Goal: Task Accomplishment & Management: Complete application form

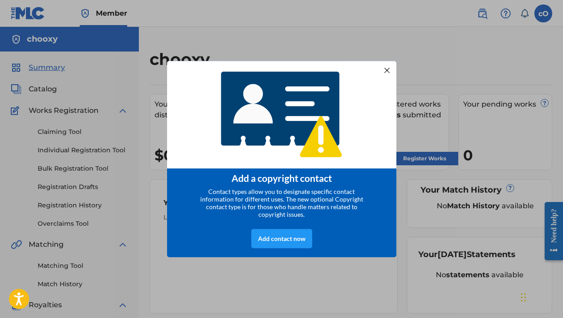
click at [387, 69] on div at bounding box center [387, 70] width 12 height 12
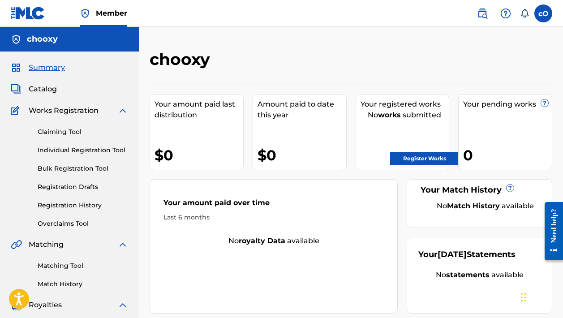
click at [39, 91] on span "Catalog" at bounding box center [43, 89] width 28 height 11
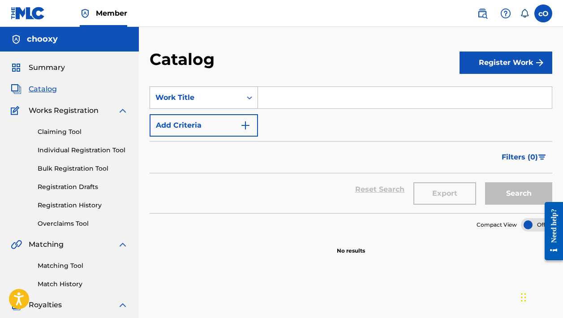
click at [247, 98] on icon "Search Form" at bounding box center [249, 97] width 5 height 3
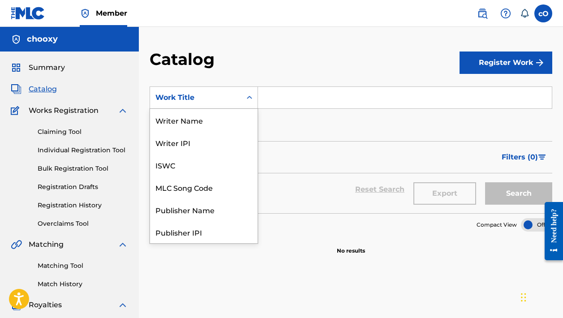
scroll to position [134, 0]
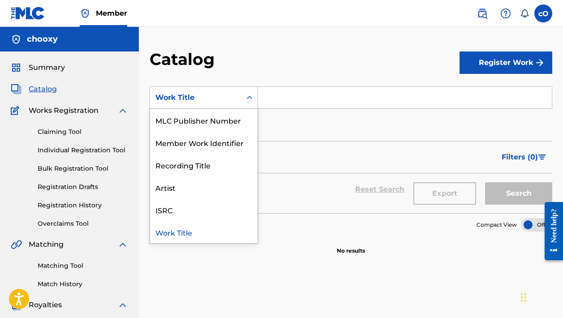
click at [299, 107] on input "Search Form" at bounding box center [405, 97] width 294 height 21
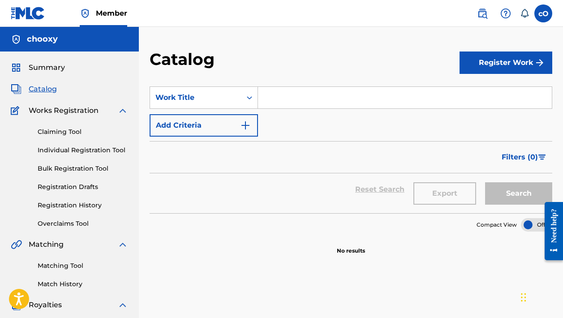
click at [253, 123] on button "Add Criteria" at bounding box center [204, 125] width 108 height 22
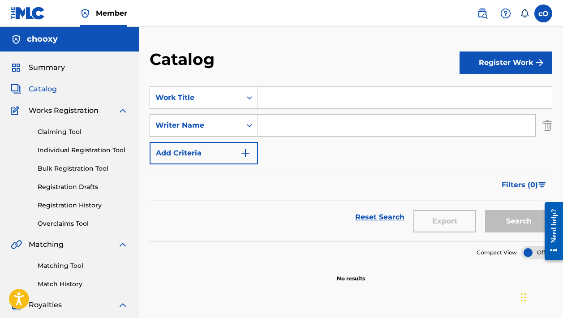
click at [276, 120] on input "Search Form" at bounding box center [396, 125] width 277 height 21
click at [497, 69] on button "Register Work" at bounding box center [505, 62] width 93 height 22
click at [495, 88] on link "Individual" at bounding box center [505, 91] width 93 height 21
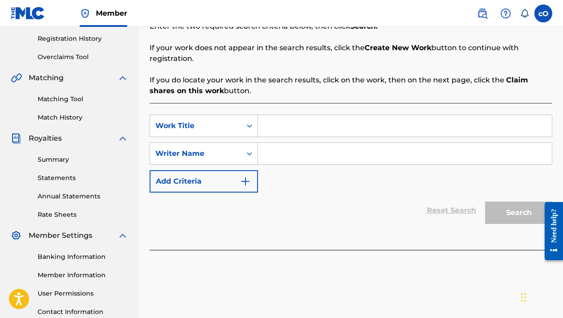
scroll to position [167, 0]
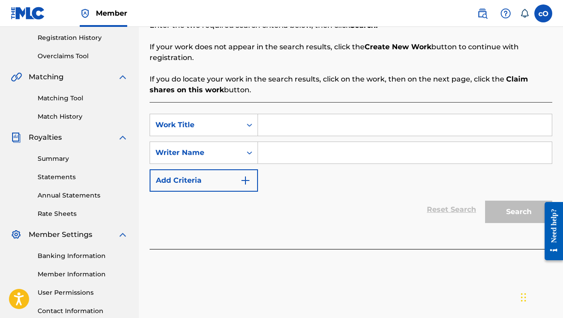
click at [357, 129] on input "Search Form" at bounding box center [405, 124] width 294 height 21
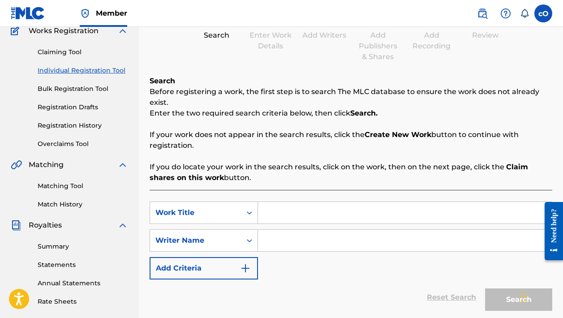
scroll to position [82, 0]
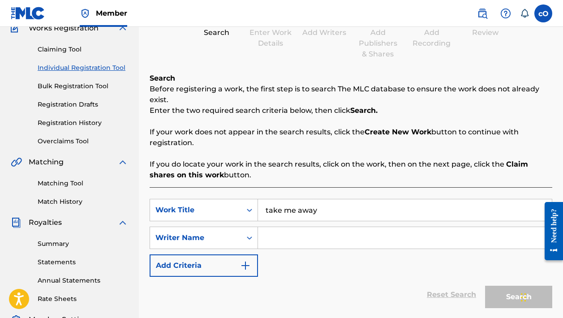
type input "take me away"
click at [269, 242] on input "Search Form" at bounding box center [405, 237] width 294 height 21
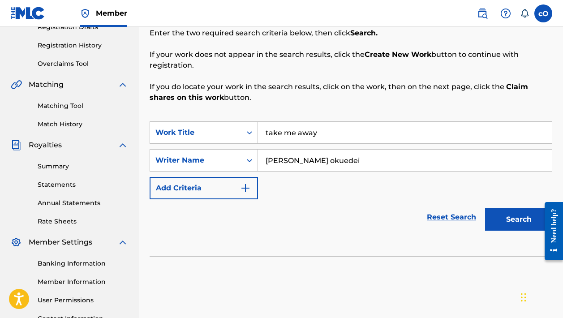
scroll to position [159, 0]
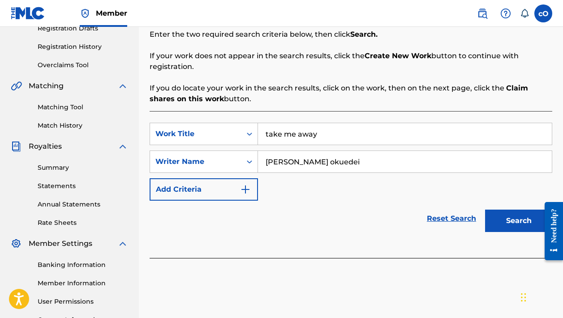
type input "[PERSON_NAME] okuedei"
click at [249, 184] on img "Search Form" at bounding box center [245, 189] width 11 height 11
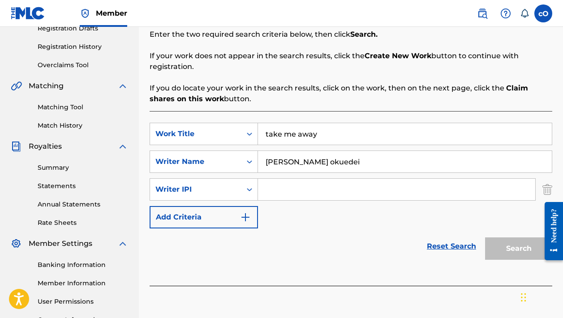
click at [299, 186] on input "Search Form" at bounding box center [396, 189] width 277 height 21
click at [239, 220] on button "Add Criteria" at bounding box center [204, 217] width 108 height 22
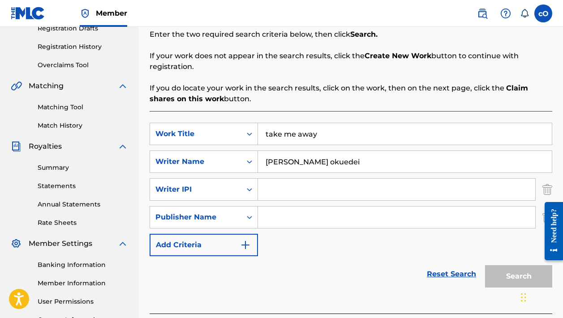
click at [257, 242] on button "Add Criteria" at bounding box center [204, 245] width 108 height 22
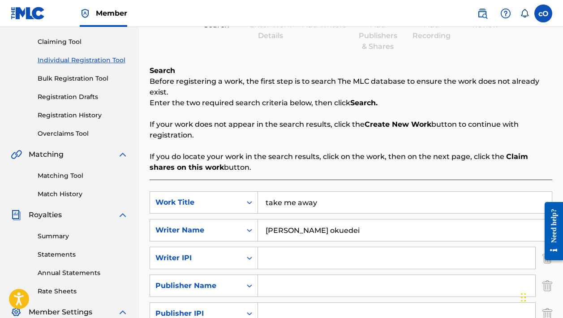
scroll to position [94, 0]
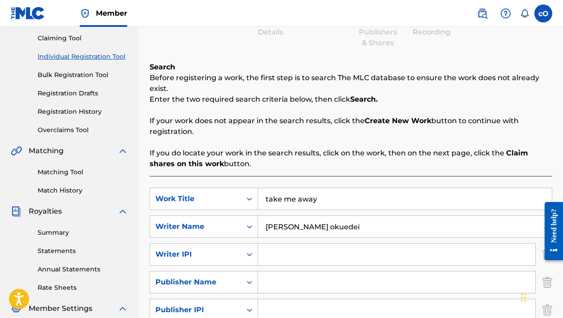
click at [304, 249] on input "Search Form" at bounding box center [396, 254] width 277 height 21
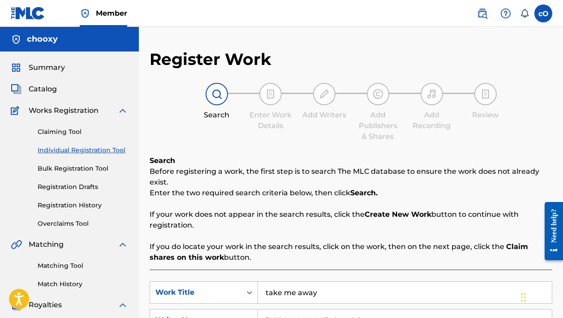
scroll to position [0, 0]
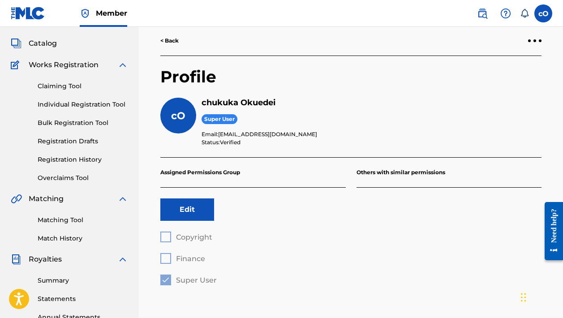
scroll to position [53, 0]
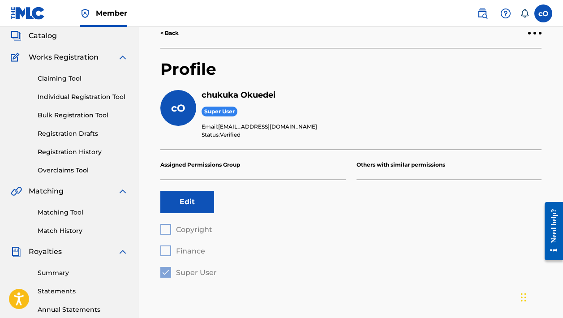
click at [96, 213] on link "Matching Tool" at bounding box center [83, 212] width 90 height 9
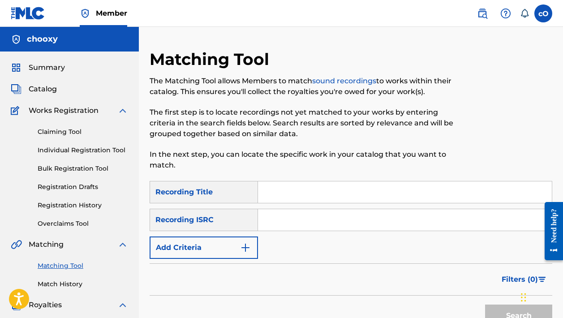
drag, startPoint x: 350, startPoint y: 76, endPoint x: 345, endPoint y: 79, distance: 5.8
click at [347, 78] on p "The Matching Tool allows Members to match sound recordings to works within thei…" at bounding box center [305, 86] width 310 height 21
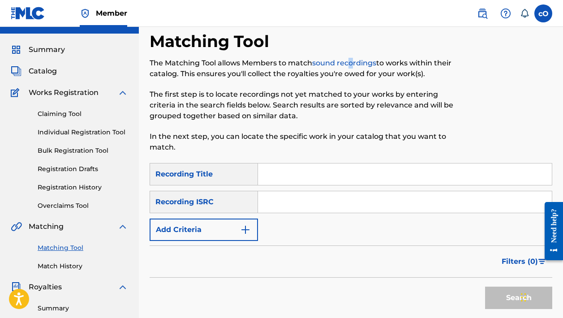
scroll to position [20, 0]
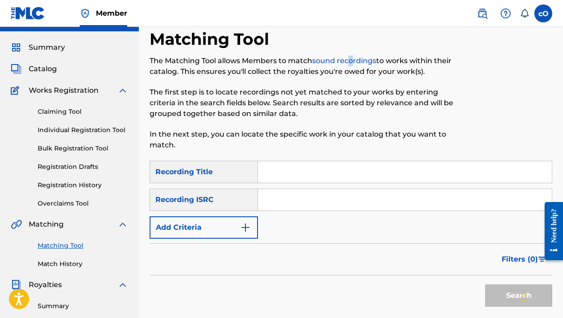
click at [312, 178] on input "Search Form" at bounding box center [405, 171] width 294 height 21
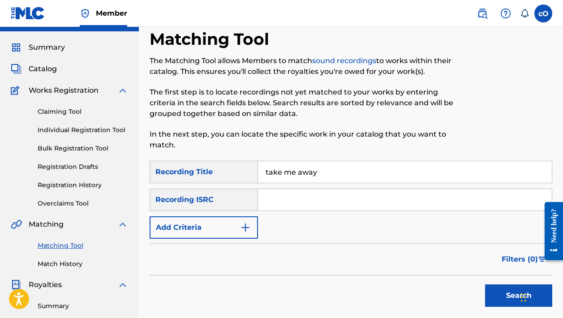
type input "take me away"
click at [312, 196] on input "Search Form" at bounding box center [405, 199] width 294 height 21
click at [332, 199] on input "Search Form" at bounding box center [405, 199] width 294 height 21
paste input "UKXN22214143"
type input "UKXN22214143"
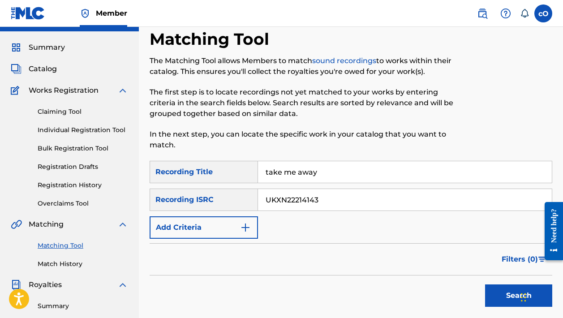
click at [497, 293] on button "Search" at bounding box center [518, 295] width 67 height 22
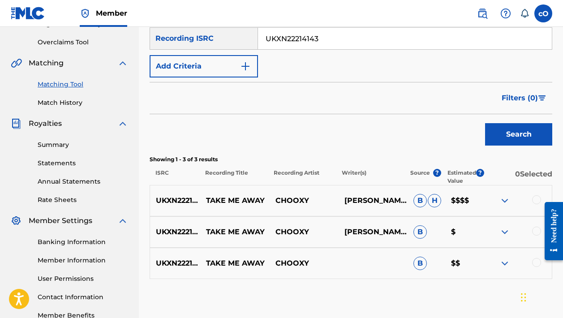
scroll to position [183, 0]
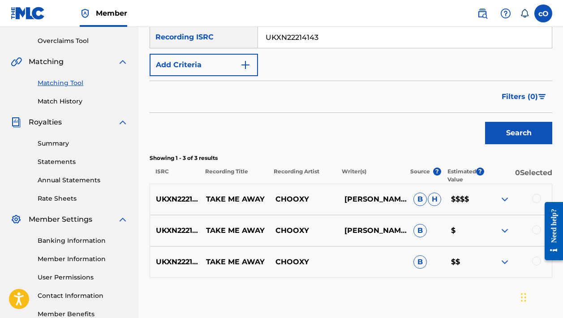
click at [506, 199] on img at bounding box center [504, 199] width 11 height 11
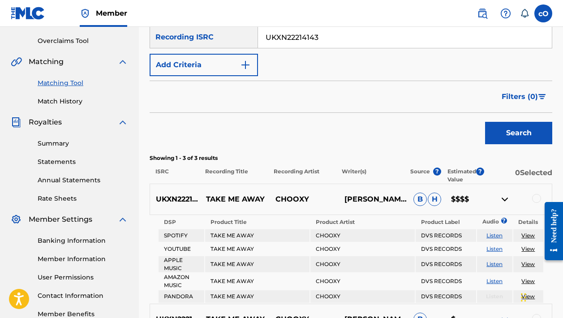
click at [506, 199] on img at bounding box center [504, 199] width 11 height 11
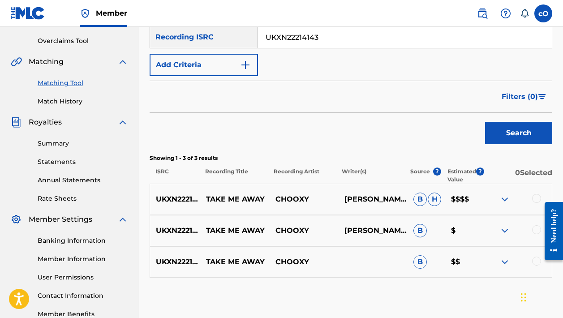
click at [505, 198] on img at bounding box center [504, 199] width 11 height 11
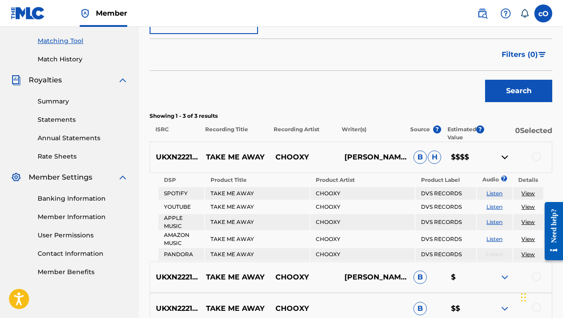
scroll to position [227, 0]
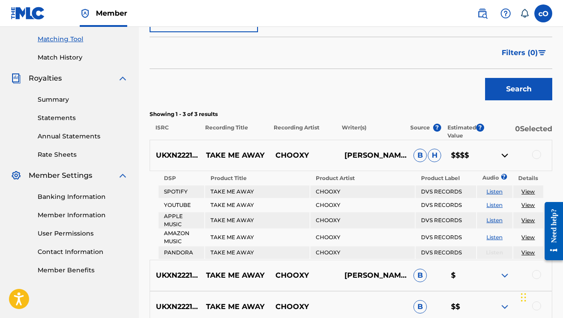
click at [531, 192] on link "View" at bounding box center [527, 191] width 13 height 7
click at [505, 153] on img at bounding box center [504, 155] width 11 height 11
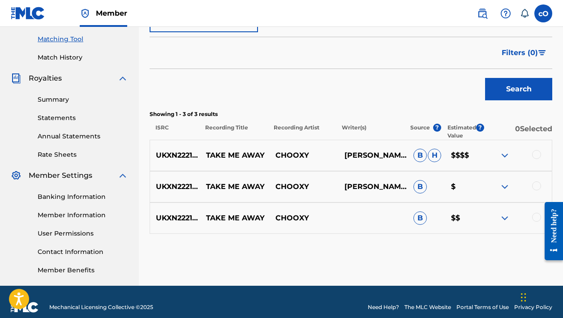
click at [423, 219] on span "B" at bounding box center [419, 217] width 13 height 13
click at [535, 219] on div at bounding box center [536, 217] width 9 height 9
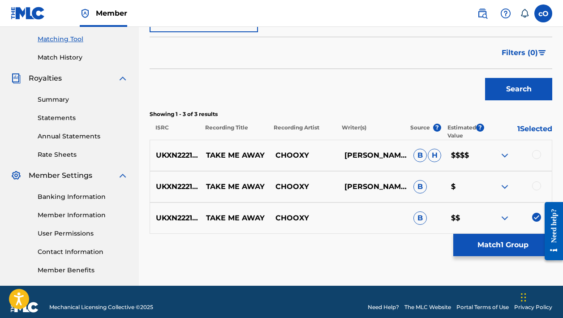
click at [539, 184] on div at bounding box center [536, 185] width 9 height 9
click at [538, 154] on div at bounding box center [536, 154] width 9 height 9
click at [503, 247] on button "Match 3 Groups" at bounding box center [502, 245] width 99 height 22
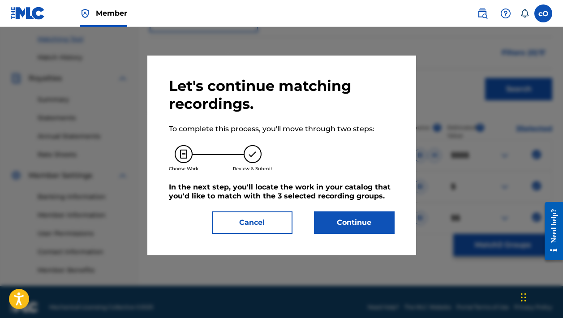
click at [346, 220] on button "Continue" at bounding box center [354, 222] width 81 height 22
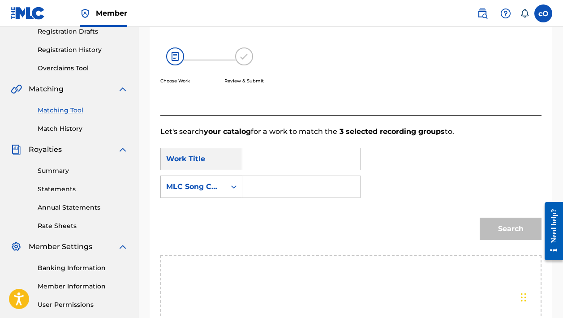
scroll to position [150, 0]
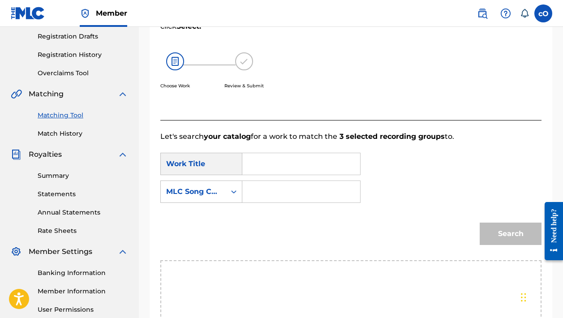
click at [295, 167] on input "Search Form" at bounding box center [301, 163] width 103 height 21
type input "take me away"
click at [261, 185] on input "Search Form" at bounding box center [301, 191] width 103 height 21
click at [235, 192] on icon "Search Form" at bounding box center [233, 191] width 5 height 3
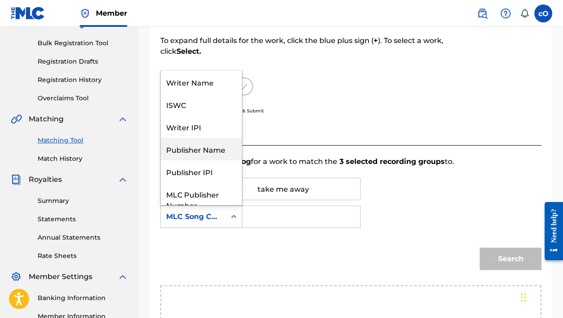
scroll to position [0, 0]
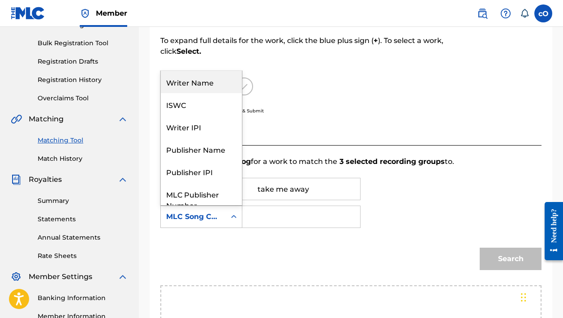
click at [284, 92] on div "Choose Work Review & Submit" at bounding box center [306, 101] width 293 height 68
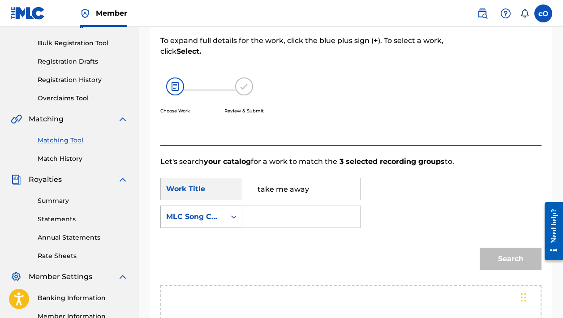
click at [232, 210] on div "Search Form" at bounding box center [234, 217] width 16 height 16
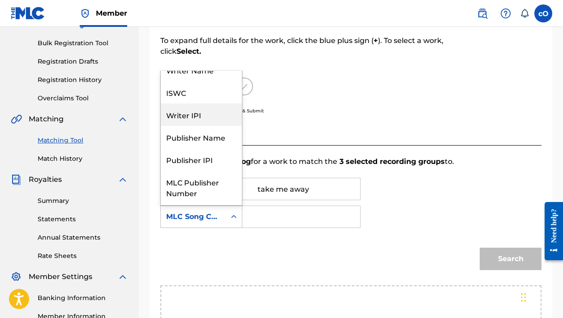
scroll to position [1, 0]
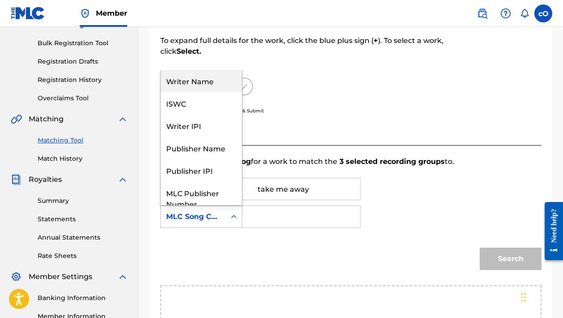
click at [208, 86] on div "Writer Name" at bounding box center [201, 80] width 81 height 22
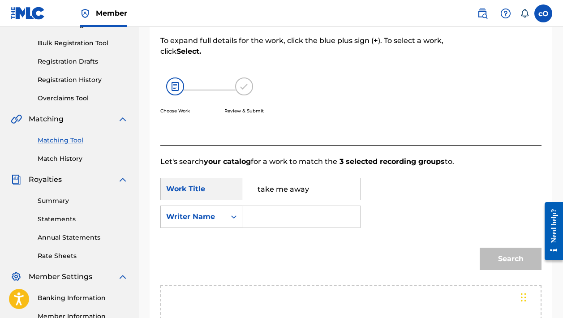
click at [279, 223] on input "Search Form" at bounding box center [301, 216] width 103 height 21
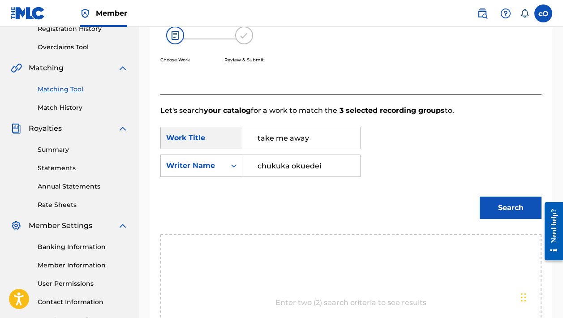
scroll to position [180, 0]
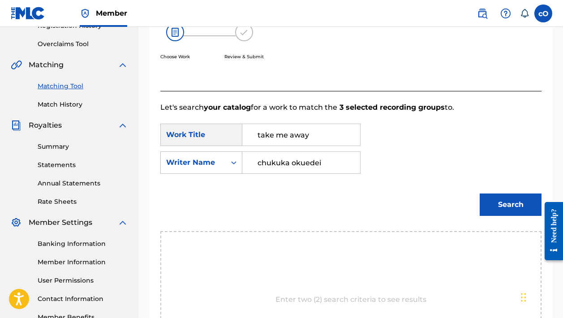
type input "chukuka okuedei"
click at [497, 197] on button "Search" at bounding box center [511, 204] width 62 height 22
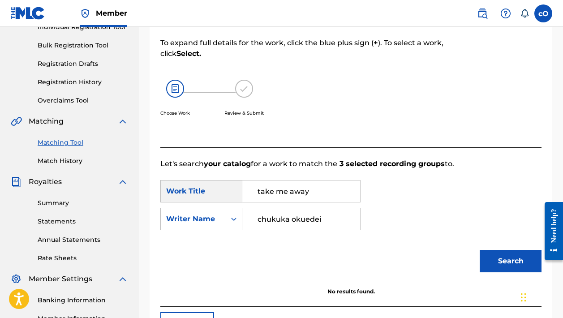
scroll to position [143, 0]
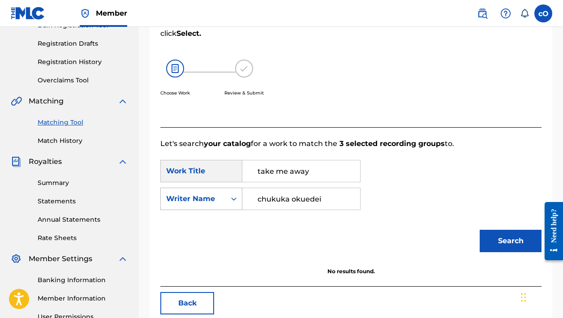
click at [235, 193] on div "Search Form" at bounding box center [234, 199] width 16 height 16
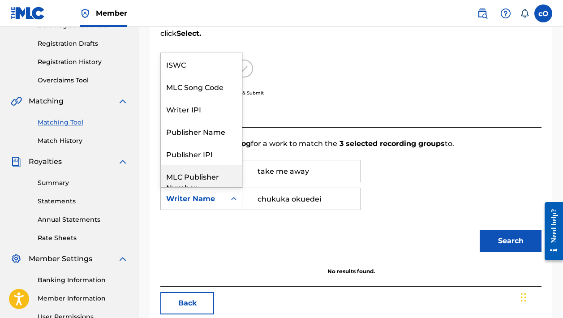
scroll to position [0, 0]
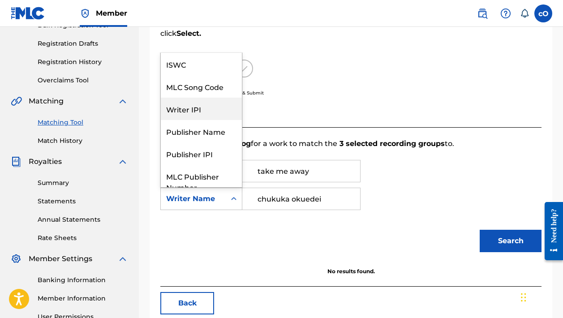
click at [274, 106] on div "Choose Work Review & Submit" at bounding box center [306, 83] width 293 height 68
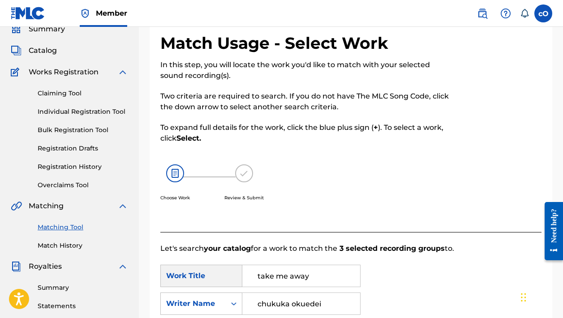
scroll to position [39, 0]
click at [51, 265] on span "Royalties" at bounding box center [45, 266] width 33 height 11
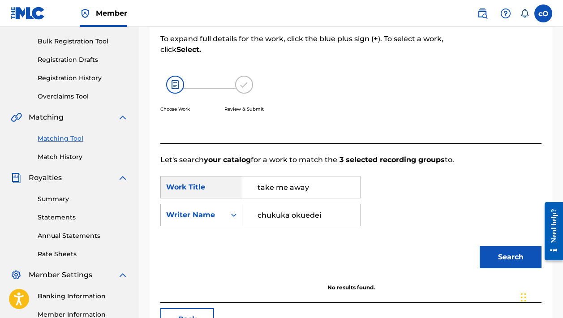
scroll to position [129, 0]
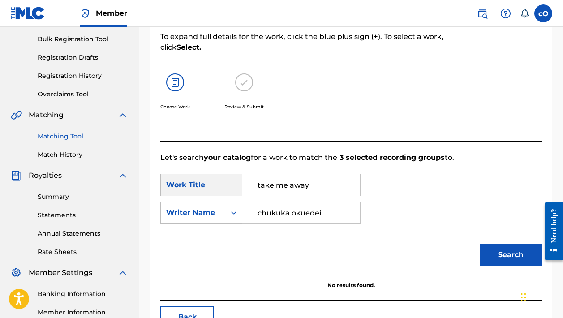
click at [65, 192] on div "Summary Statements Annual Statements Rate Sheets" at bounding box center [69, 219] width 117 height 76
click at [77, 157] on link "Match History" at bounding box center [83, 154] width 90 height 9
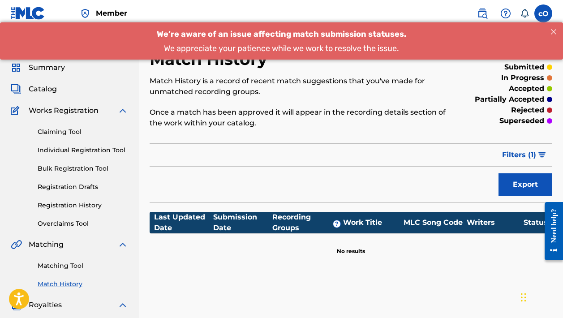
click at [79, 223] on link "Overclaims Tool" at bounding box center [83, 223] width 90 height 9
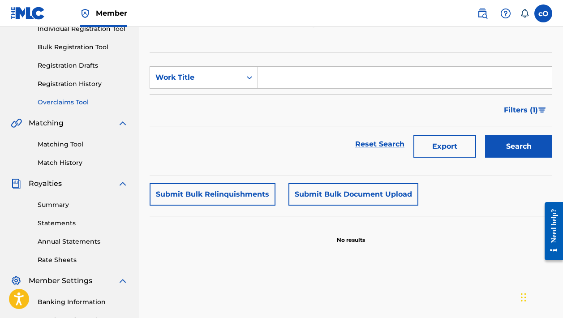
scroll to position [121, 0]
click at [276, 76] on input "Search Form" at bounding box center [405, 77] width 294 height 21
type input "take me away"
click at [499, 148] on button "Search" at bounding box center [518, 146] width 67 height 22
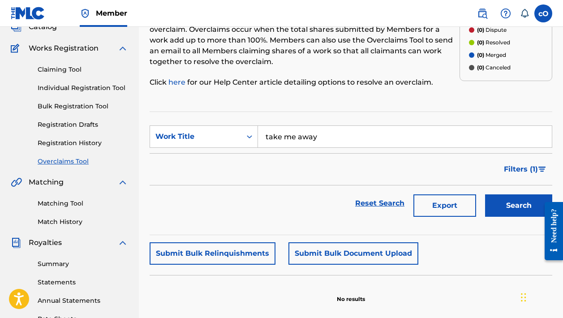
scroll to position [62, 0]
click at [90, 123] on link "Registration Drafts" at bounding box center [83, 124] width 90 height 9
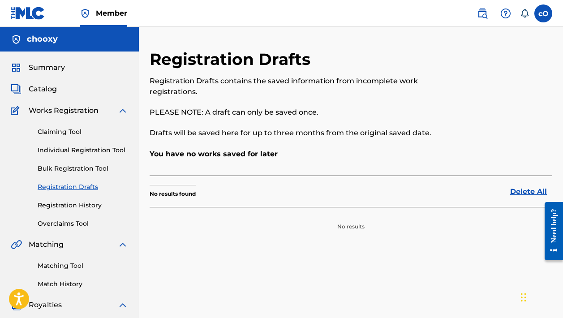
click at [72, 134] on link "Claiming Tool" at bounding box center [83, 131] width 90 height 9
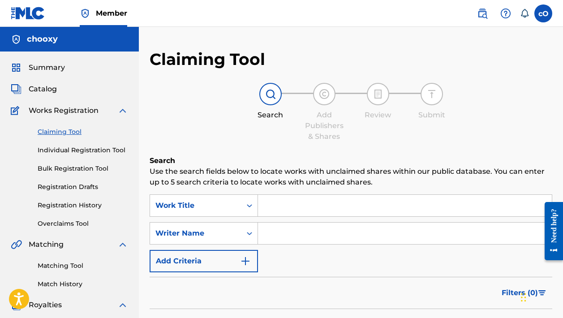
click at [313, 201] on input "Search Form" at bounding box center [405, 205] width 294 height 21
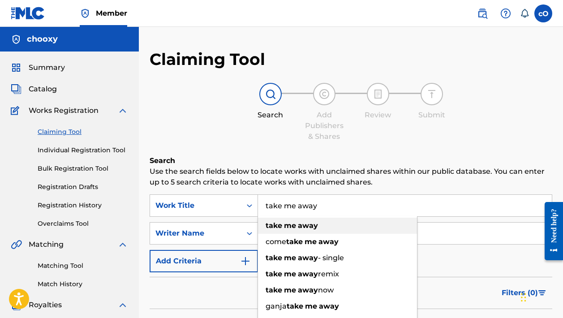
type input "take me away"
click at [315, 223] on strong "away" at bounding box center [308, 225] width 20 height 9
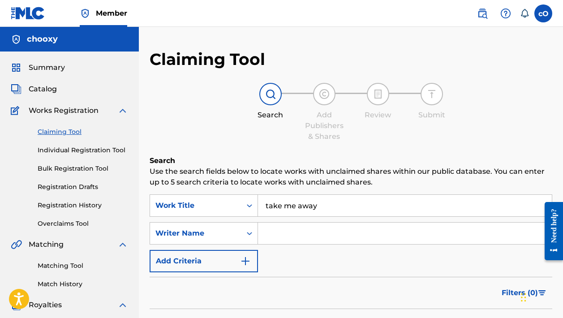
click at [307, 242] on input "Search Form" at bounding box center [405, 233] width 294 height 21
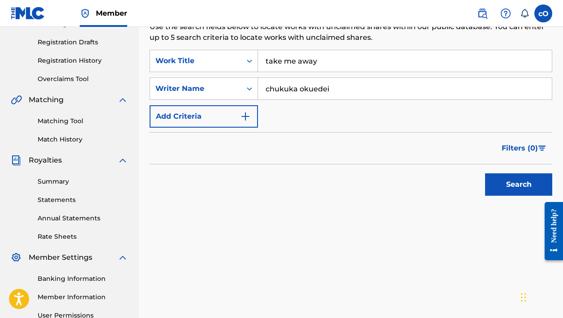
scroll to position [145, 0]
type input "chukuka okuedei"
click at [251, 121] on button "Add Criteria" at bounding box center [204, 116] width 108 height 22
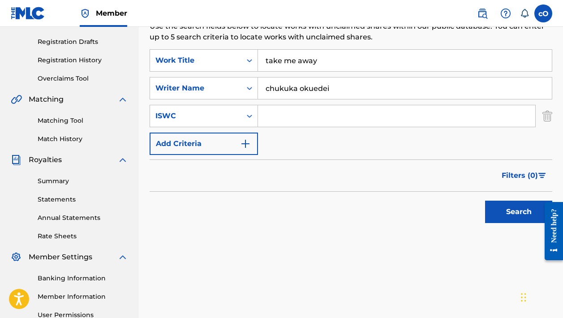
click at [254, 145] on button "Add Criteria" at bounding box center [204, 144] width 108 height 22
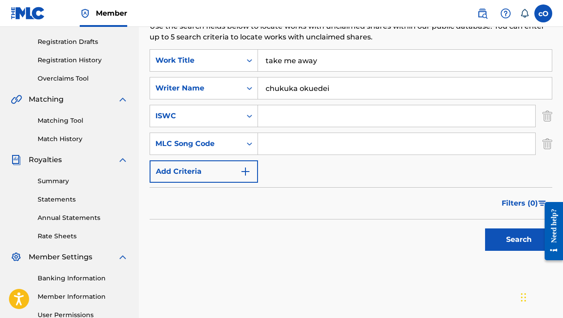
click at [245, 167] on img "Search Form" at bounding box center [245, 171] width 11 height 11
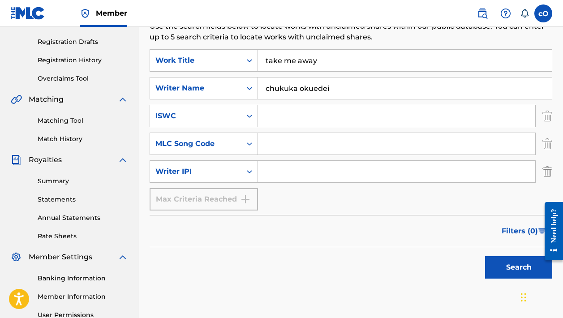
click at [501, 263] on button "Search" at bounding box center [518, 267] width 67 height 22
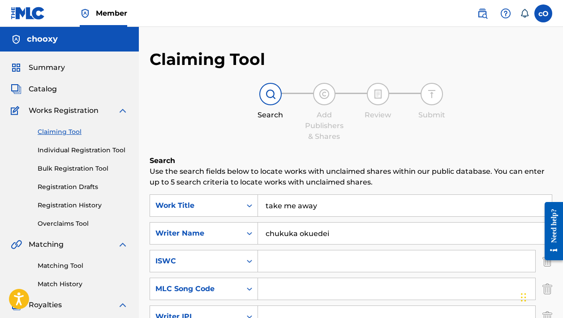
scroll to position [0, 0]
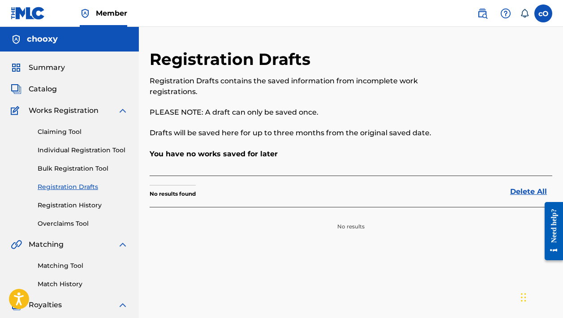
scroll to position [62, 0]
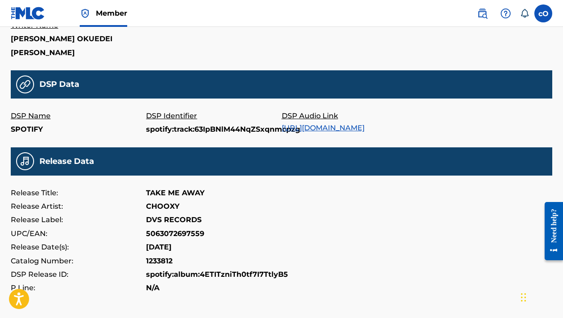
scroll to position [230, 0]
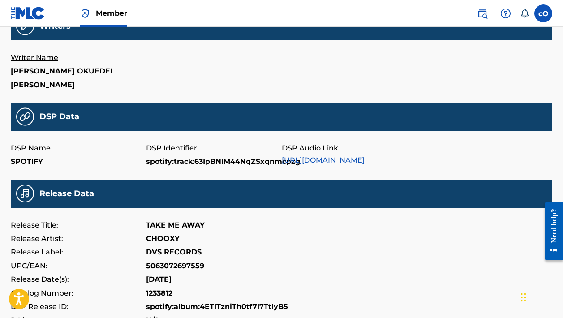
click at [364, 158] on link "[URL][DOMAIN_NAME]" at bounding box center [323, 160] width 83 height 9
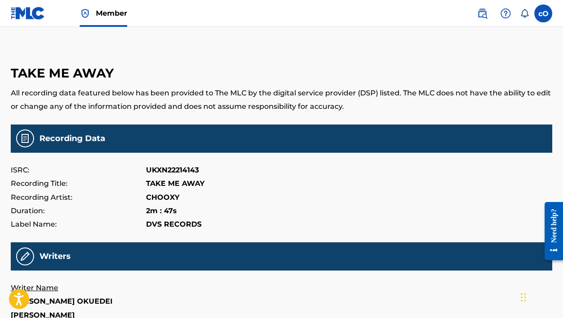
scroll to position [0, 0]
click at [102, 18] on link "Member" at bounding box center [103, 13] width 47 height 26
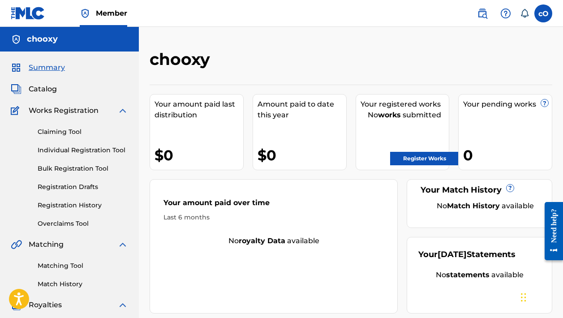
click at [45, 84] on span "Catalog" at bounding box center [43, 89] width 28 height 11
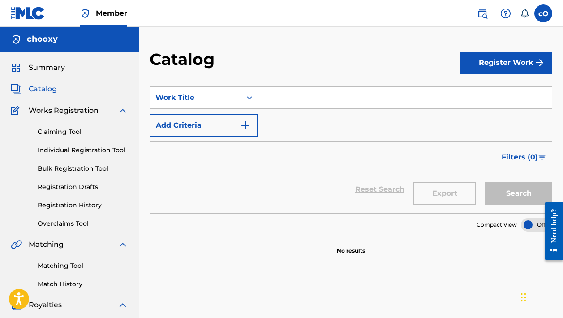
click at [497, 63] on button "Register Work" at bounding box center [505, 62] width 93 height 22
click at [499, 106] on link "By File Upload" at bounding box center [505, 113] width 93 height 21
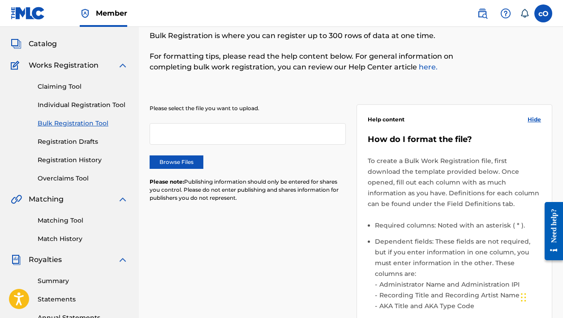
scroll to position [40, 0]
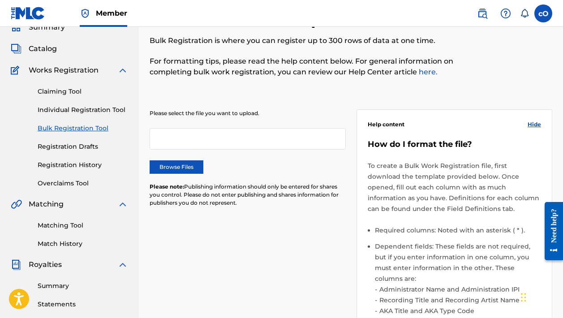
click at [188, 139] on div at bounding box center [248, 138] width 196 height 21
click at [193, 167] on label "Browse Files" at bounding box center [177, 166] width 54 height 13
click at [0, 0] on input "Browse Files" at bounding box center [0, 0] width 0 height 0
click at [180, 165] on label "Browse Files" at bounding box center [177, 166] width 54 height 13
click at [0, 0] on input "Browse Files" at bounding box center [0, 0] width 0 height 0
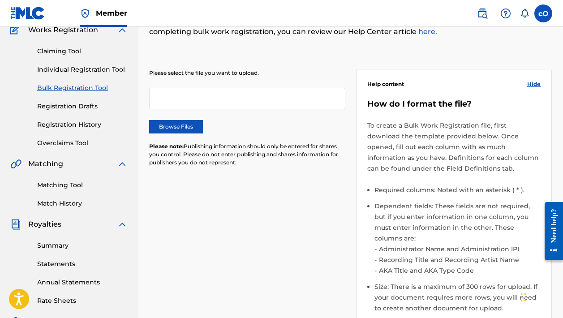
scroll to position [71, 0]
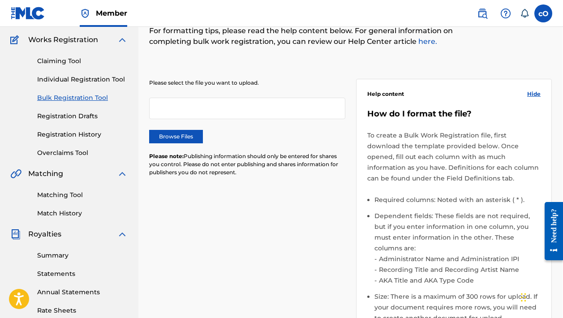
click at [176, 107] on div at bounding box center [247, 108] width 196 height 21
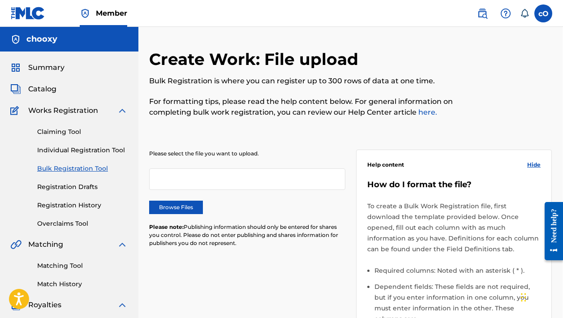
scroll to position [0, 0]
click at [168, 207] on label "Browse Files" at bounding box center [176, 207] width 54 height 13
click at [0, 0] on input "Browse Files" at bounding box center [0, 0] width 0 height 0
click at [69, 152] on link "Individual Registration Tool" at bounding box center [82, 150] width 90 height 9
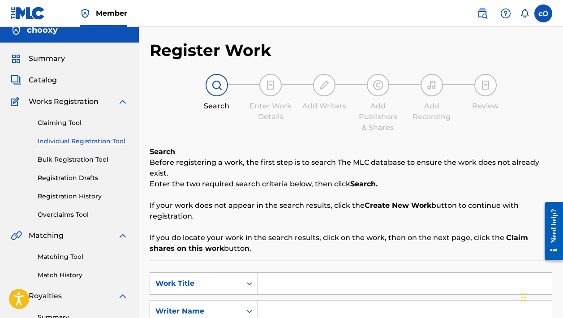
scroll to position [9, 0]
click at [39, 86] on span "Catalog" at bounding box center [43, 80] width 28 height 11
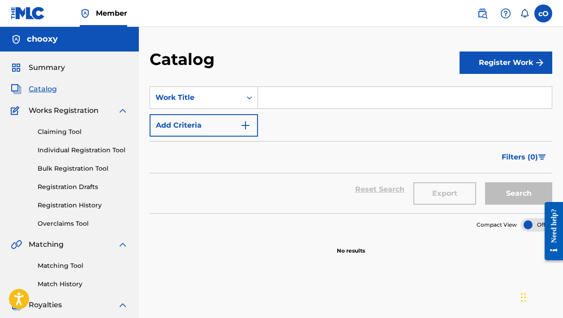
click at [305, 100] on input "Search Form" at bounding box center [405, 97] width 294 height 21
click at [51, 70] on span "Summary" at bounding box center [47, 67] width 36 height 11
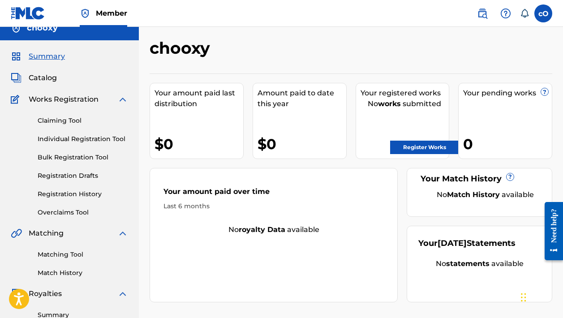
scroll to position [8, 0]
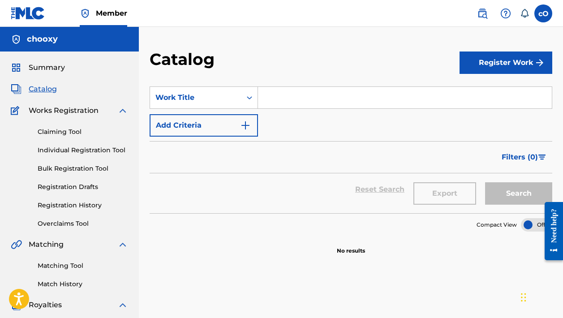
click at [546, 16] on label at bounding box center [543, 13] width 18 height 18
click at [543, 13] on input "cO chukuka Okuedei chooxybaby@gmail.com Notification Preferences Profile Log out" at bounding box center [543, 13] width 0 height 0
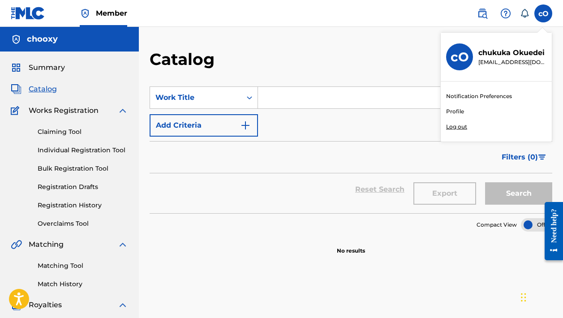
click at [457, 111] on link "Profile" at bounding box center [455, 111] width 18 height 8
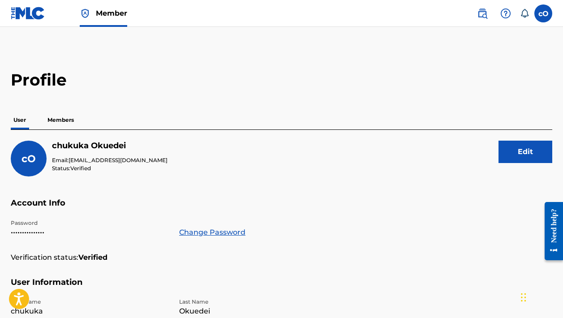
click at [64, 115] on p "Members" at bounding box center [61, 120] width 32 height 19
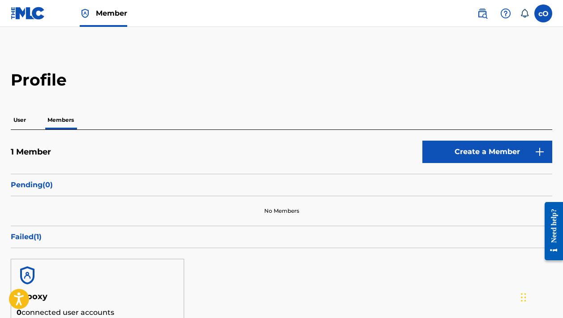
click at [431, 146] on link "Create a Member" at bounding box center [487, 152] width 130 height 22
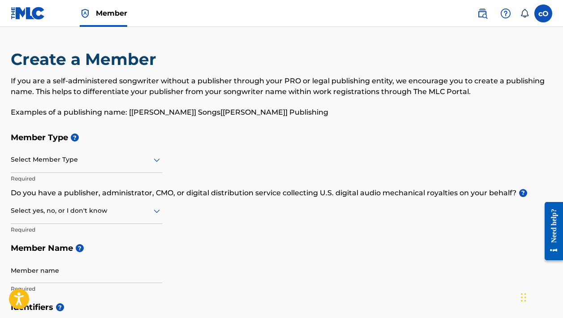
click at [154, 166] on div "Select Member Type" at bounding box center [86, 160] width 151 height 26
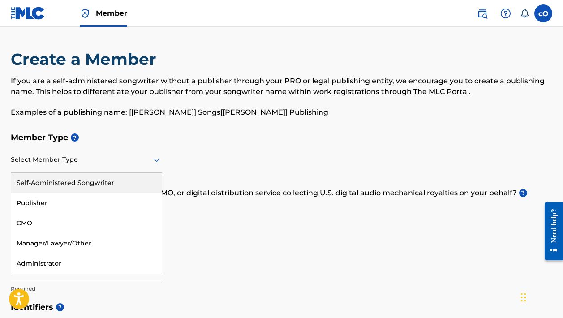
click at [108, 190] on div "Self-Administered Songwriter" at bounding box center [86, 183] width 150 height 20
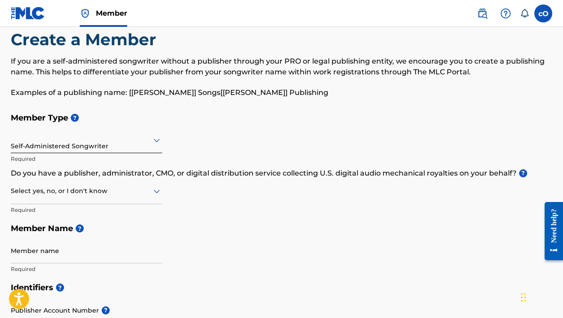
scroll to position [21, 0]
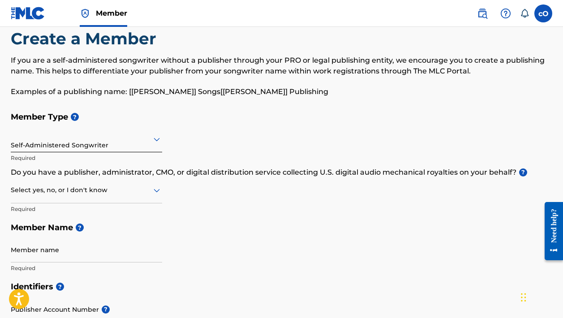
click at [159, 191] on icon at bounding box center [156, 190] width 11 height 11
click at [120, 206] on div "Yes" at bounding box center [86, 213] width 150 height 20
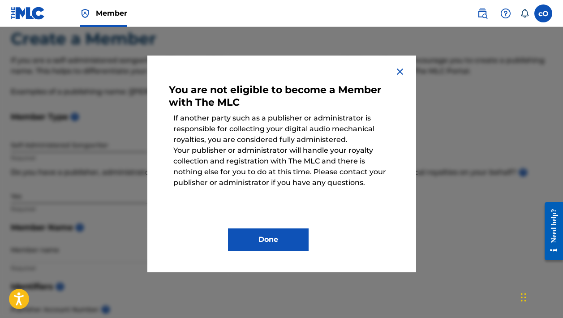
click at [403, 77] on div "You are not eligible to become a Member with The MLC If another party such as a…" at bounding box center [281, 164] width 269 height 217
click at [400, 71] on img at bounding box center [399, 71] width 11 height 11
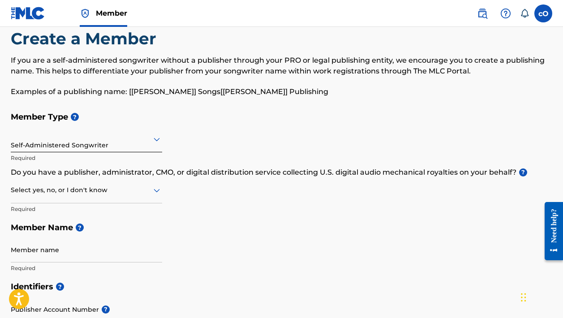
click at [155, 194] on icon at bounding box center [156, 190] width 11 height 11
click at [103, 231] on div "No" at bounding box center [86, 233] width 150 height 20
click at [154, 190] on icon at bounding box center [156, 190] width 11 height 11
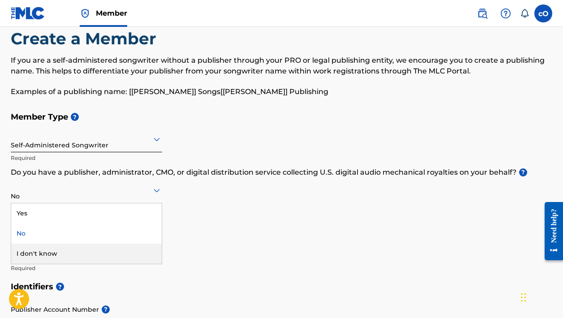
click at [89, 251] on div "I don't know" at bounding box center [86, 254] width 150 height 20
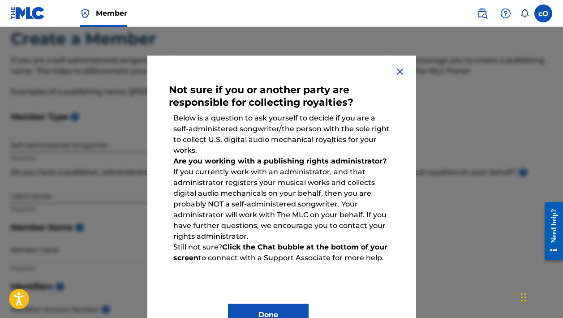
scroll to position [23, 0]
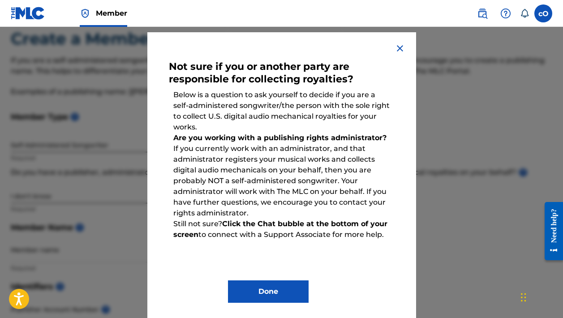
click at [291, 290] on button "Done" at bounding box center [268, 291] width 81 height 22
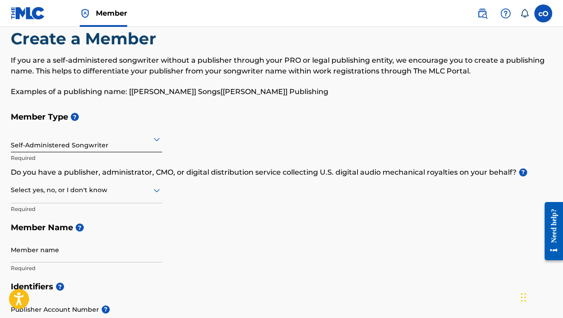
click at [161, 193] on icon at bounding box center [156, 190] width 11 height 11
click at [125, 227] on div "No" at bounding box center [86, 233] width 150 height 20
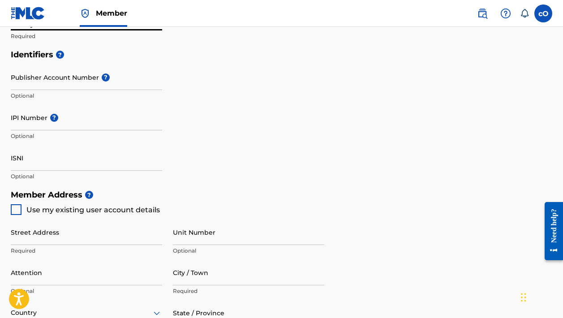
scroll to position [253, 0]
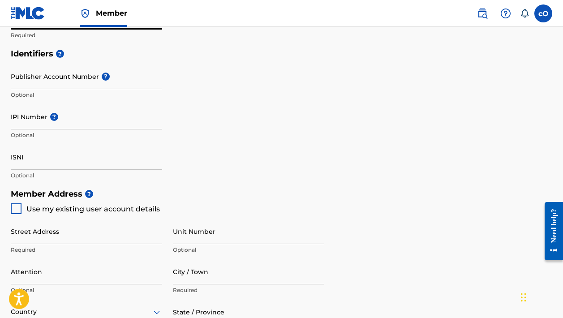
type input "chooxy"
click at [43, 163] on input "ISNI" at bounding box center [86, 157] width 151 height 26
click at [15, 204] on div at bounding box center [16, 208] width 11 height 11
type input "no1 okuedei close off ughwe street otovwodo ughelli"
type input "Ughelli"
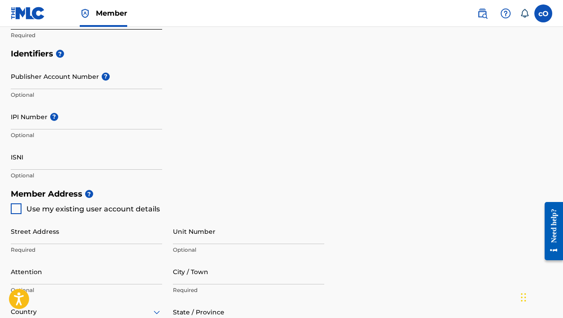
type input "Delta state"
type input "+234"
type input "08035187011"
type input "[EMAIL_ADDRESS][DOMAIN_NAME]"
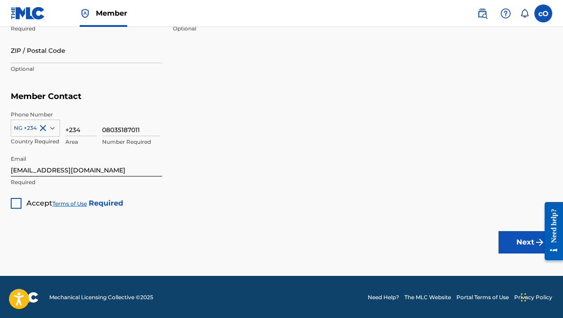
scroll to position [555, 0]
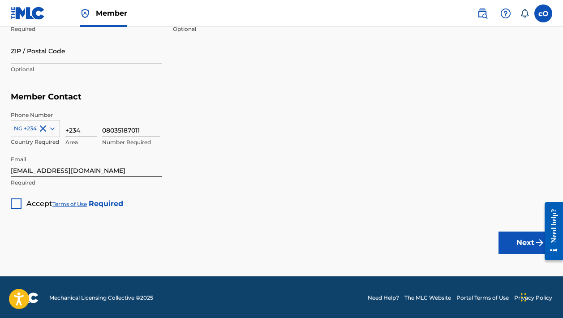
click at [12, 201] on div at bounding box center [16, 203] width 11 height 11
click at [522, 246] on button "Next" at bounding box center [525, 242] width 54 height 22
type input "+"
click at [81, 132] on input at bounding box center [80, 124] width 31 height 26
type input "-"
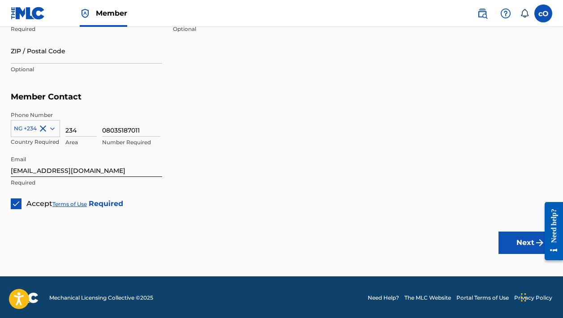
type input "234"
click at [506, 237] on button "Next" at bounding box center [525, 242] width 54 height 22
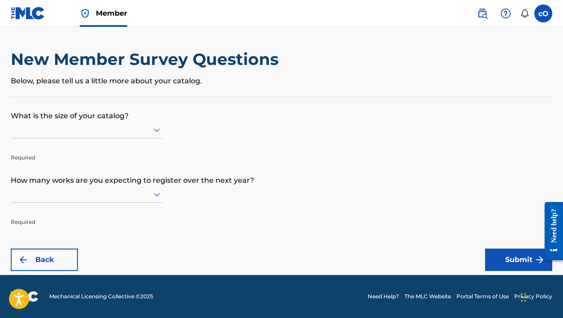
click at [159, 132] on icon at bounding box center [157, 131] width 6 height 4
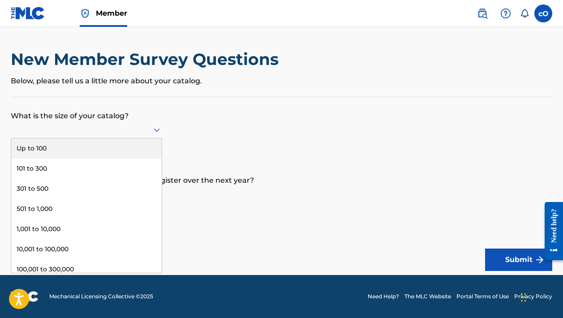
click at [119, 159] on div "Up to 100" at bounding box center [86, 148] width 150 height 20
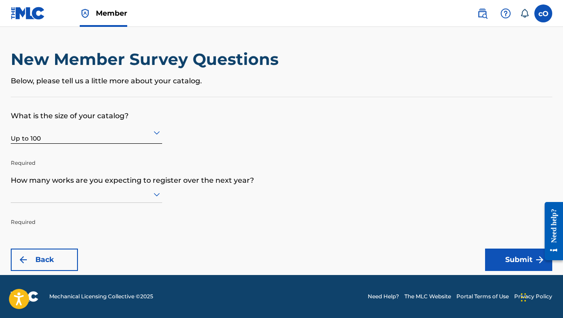
click at [154, 199] on icon at bounding box center [156, 194] width 11 height 11
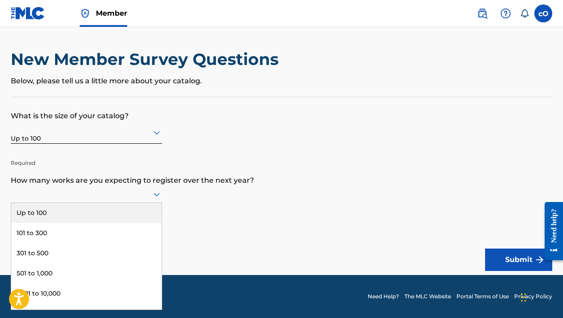
scroll to position [0, 0]
click at [133, 220] on div "Up to 100" at bounding box center [86, 213] width 150 height 20
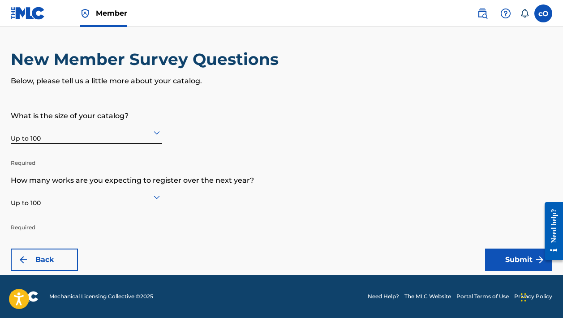
scroll to position [0, 0]
click at [519, 257] on button "Submit" at bounding box center [518, 260] width 67 height 22
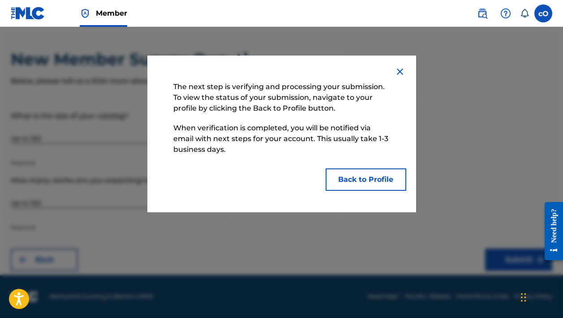
click at [400, 200] on div "The next step is verifying and processing your submission. To view the status o…" at bounding box center [281, 134] width 269 height 157
click at [386, 175] on button "Back to Profile" at bounding box center [366, 179] width 81 height 22
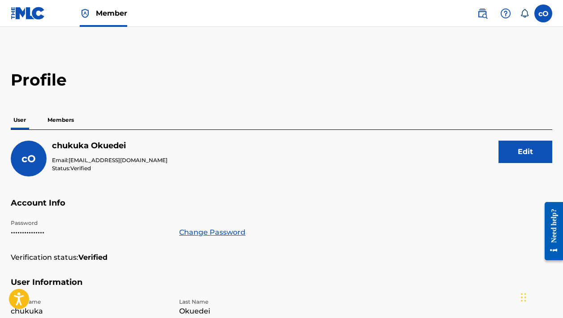
click at [545, 16] on label at bounding box center [543, 13] width 18 height 18
click at [543, 13] on input "cO chukuka Okuedei chooxybaby@gmail.com Notification Preferences Profile Log out" at bounding box center [543, 13] width 0 height 0
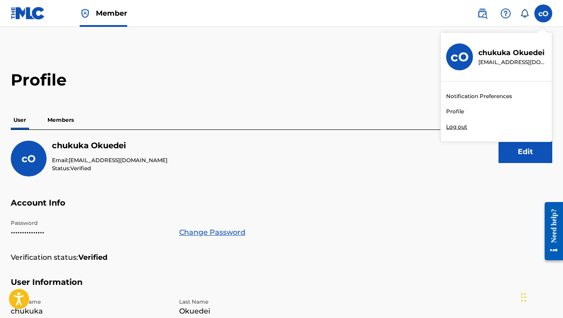
click at [102, 10] on span "Member" at bounding box center [111, 13] width 31 height 10
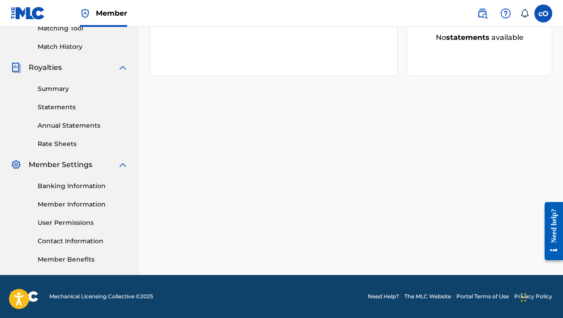
scroll to position [237, 0]
click at [63, 219] on link "User Permissions" at bounding box center [83, 222] width 90 height 9
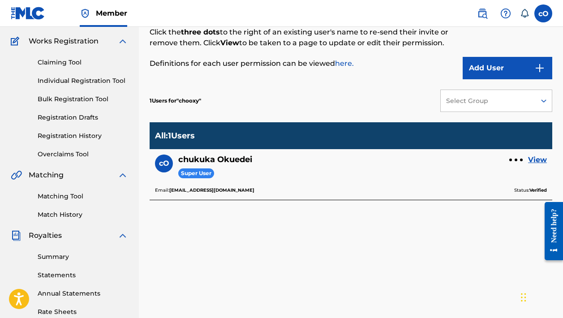
scroll to position [71, 0]
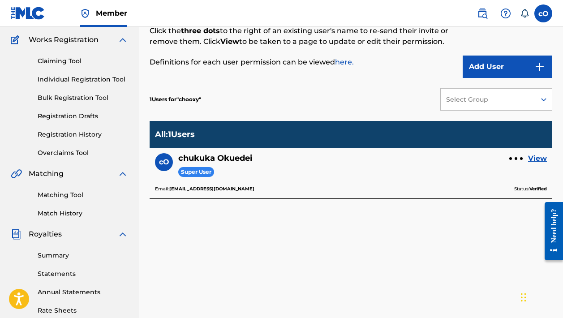
click at [544, 159] on link "View" at bounding box center [537, 158] width 19 height 11
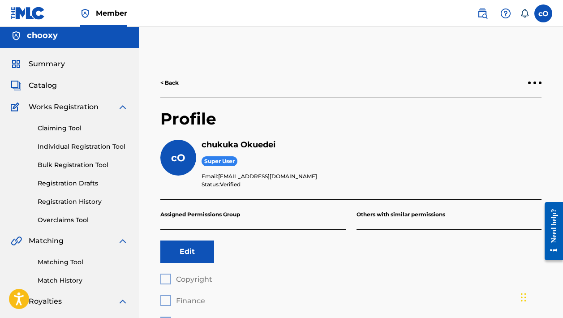
scroll to position [2, 0]
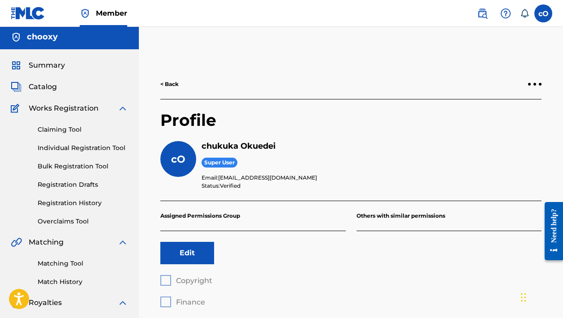
click at [69, 280] on link "Match History" at bounding box center [83, 281] width 90 height 9
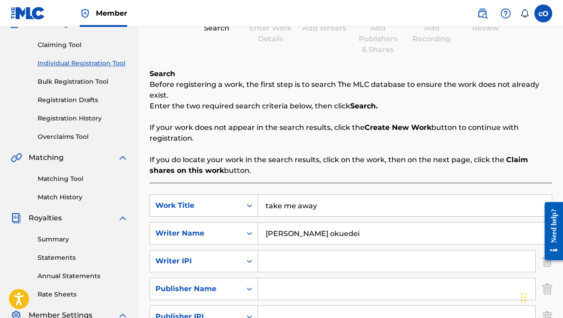
click at [67, 221] on div "Royalties" at bounding box center [69, 218] width 117 height 11
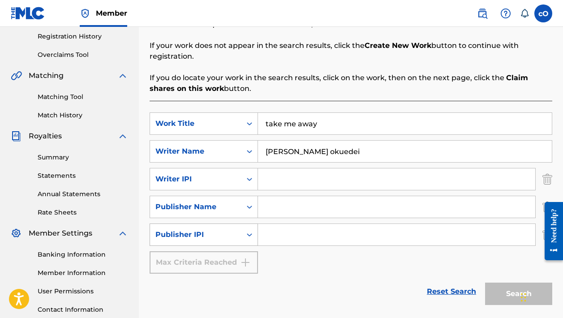
scroll to position [170, 0]
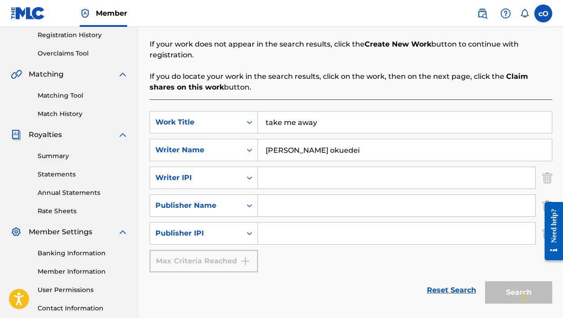
click at [308, 207] on input "Search Form" at bounding box center [396, 205] width 277 height 21
type input "d"
click at [93, 274] on link "Member Information" at bounding box center [83, 271] width 90 height 9
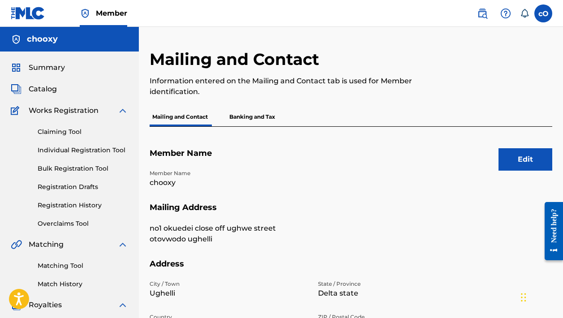
click at [63, 134] on link "Claiming Tool" at bounding box center [83, 131] width 90 height 9
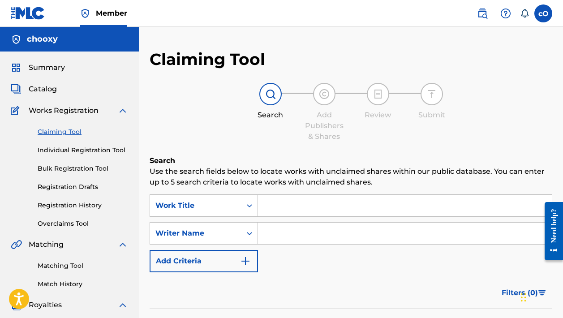
click at [47, 68] on span "Summary" at bounding box center [47, 67] width 36 height 11
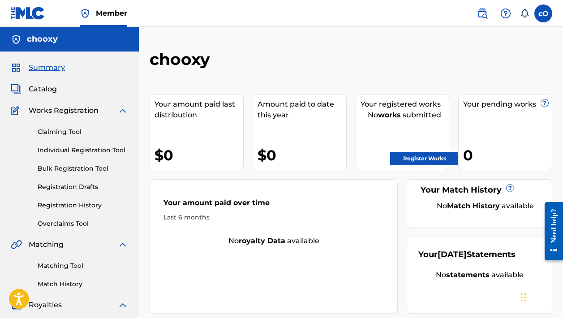
click at [279, 152] on div "$0" at bounding box center [301, 155] width 89 height 20
click at [425, 160] on link "Register Works" at bounding box center [424, 158] width 69 height 13
